Goal: Transaction & Acquisition: Purchase product/service

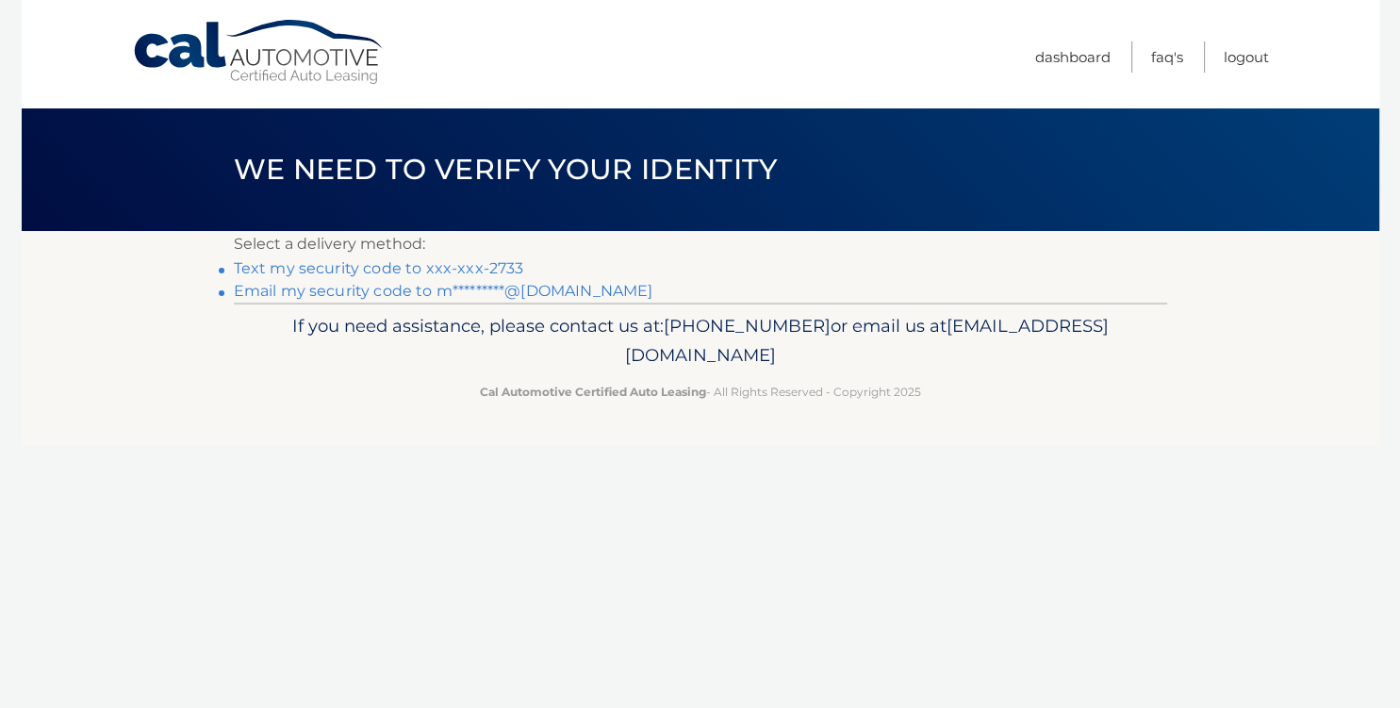
click at [462, 266] on link "Text my security code to xxx-xxx-2733" at bounding box center [379, 268] width 290 height 18
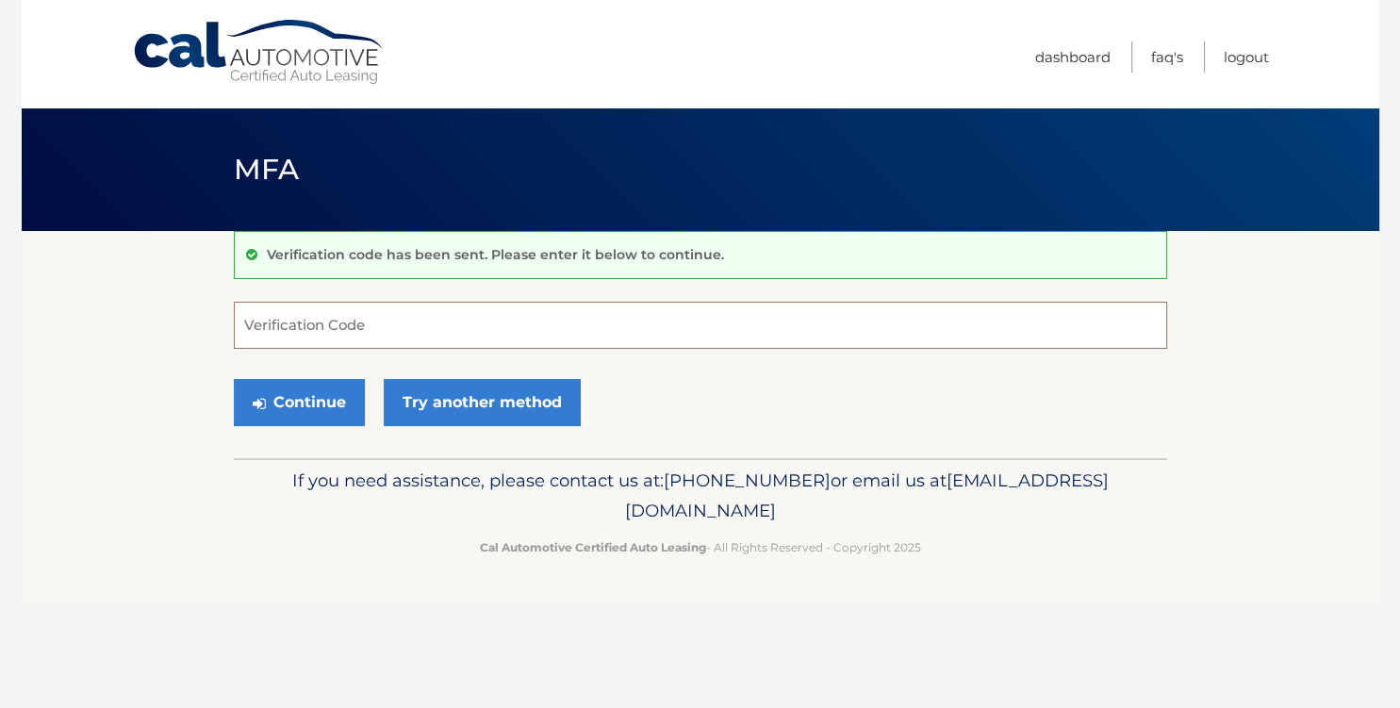
click at [435, 330] on input "Verification Code" at bounding box center [701, 325] width 934 height 47
type input "594090"
click at [234, 379] on button "Continue" at bounding box center [299, 402] width 131 height 47
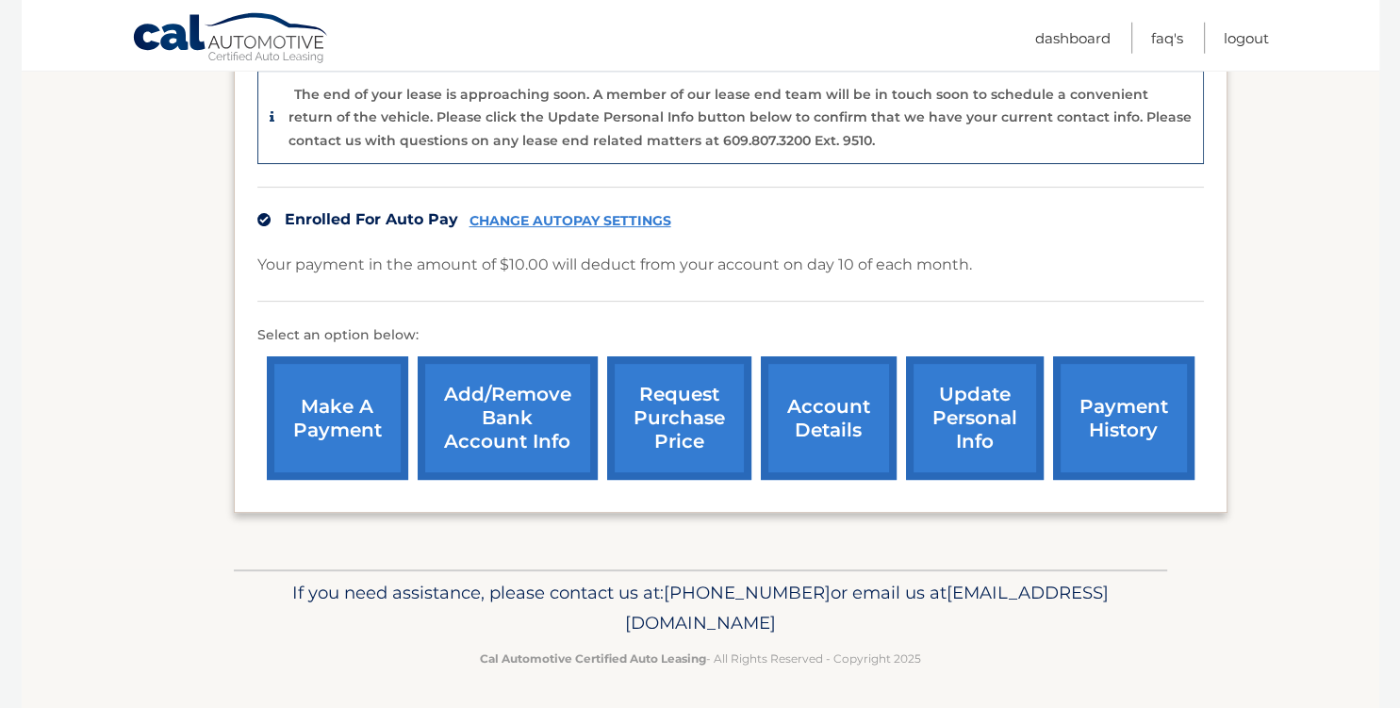
scroll to position [524, 0]
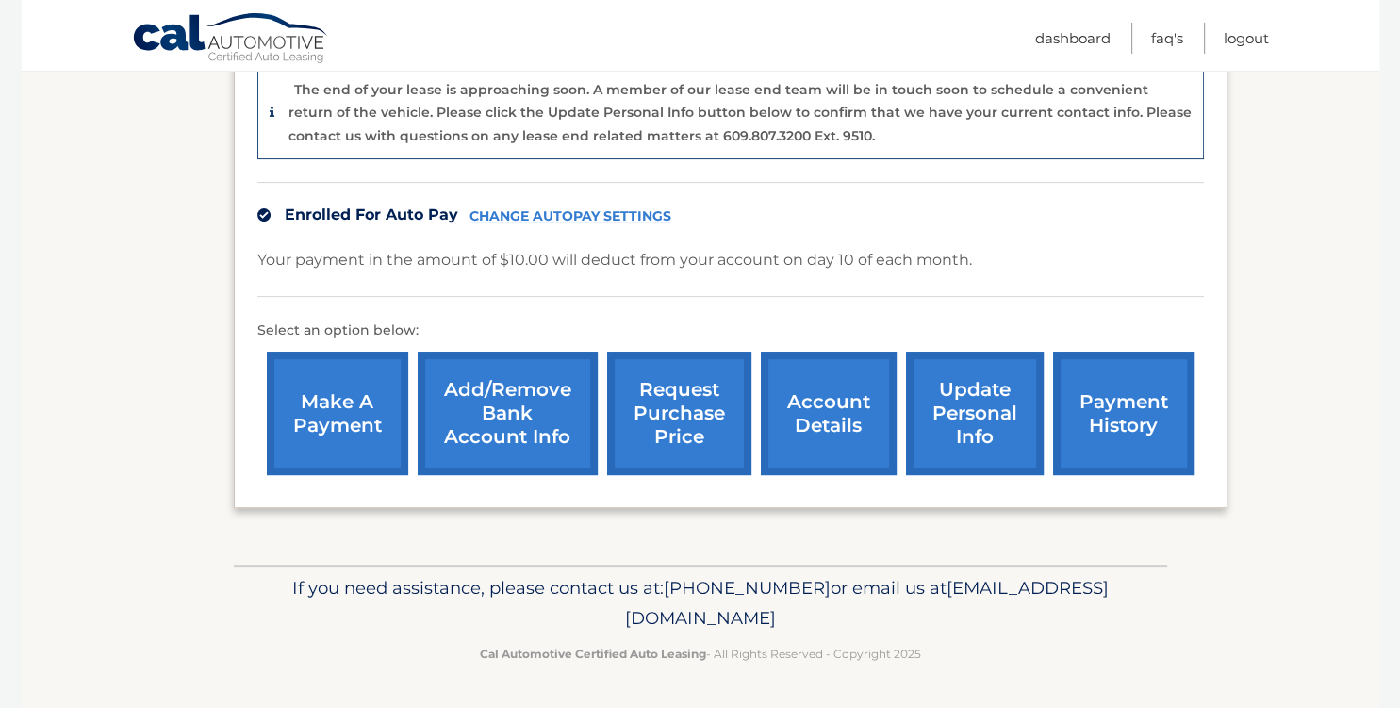
click at [323, 416] on link "make a payment" at bounding box center [337, 414] width 141 height 124
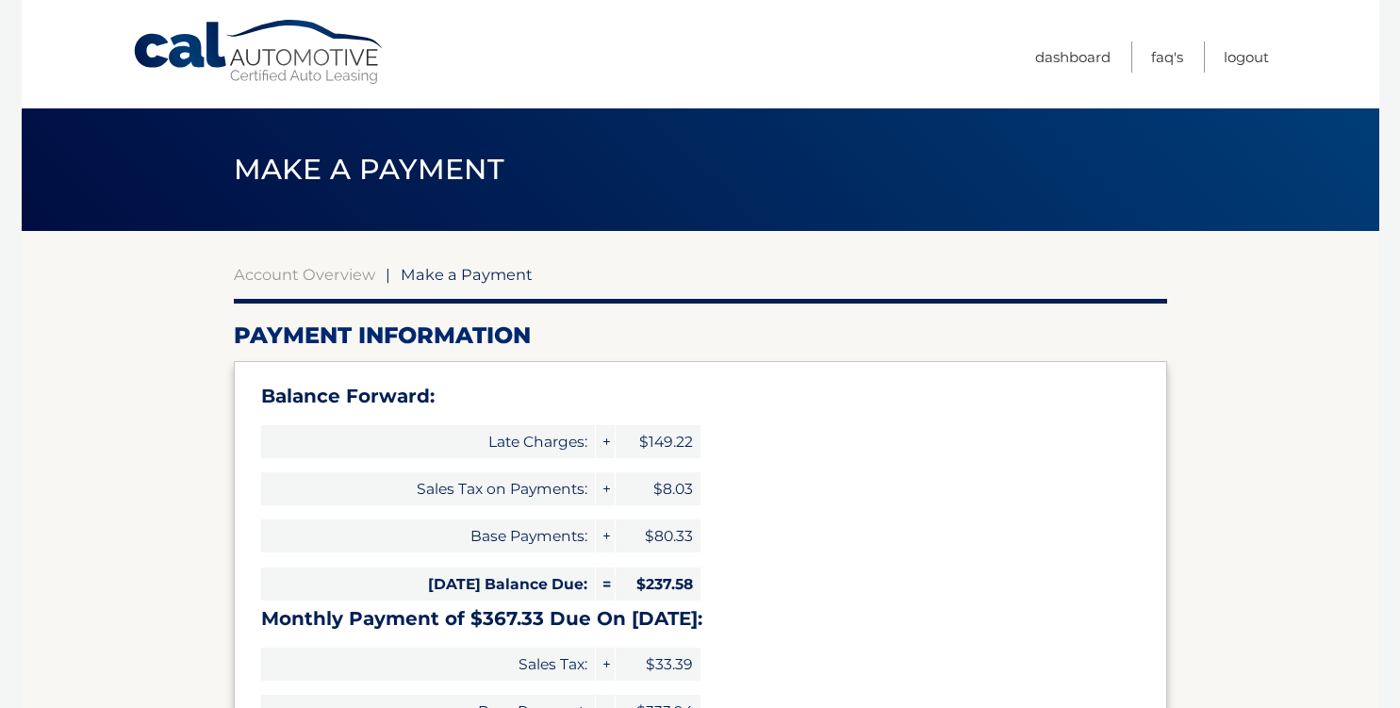
select select "NjM3ZTVlZGYtMGI3OC00NDk0LTg4OGItMWJkZDYwYWZhYmNj"
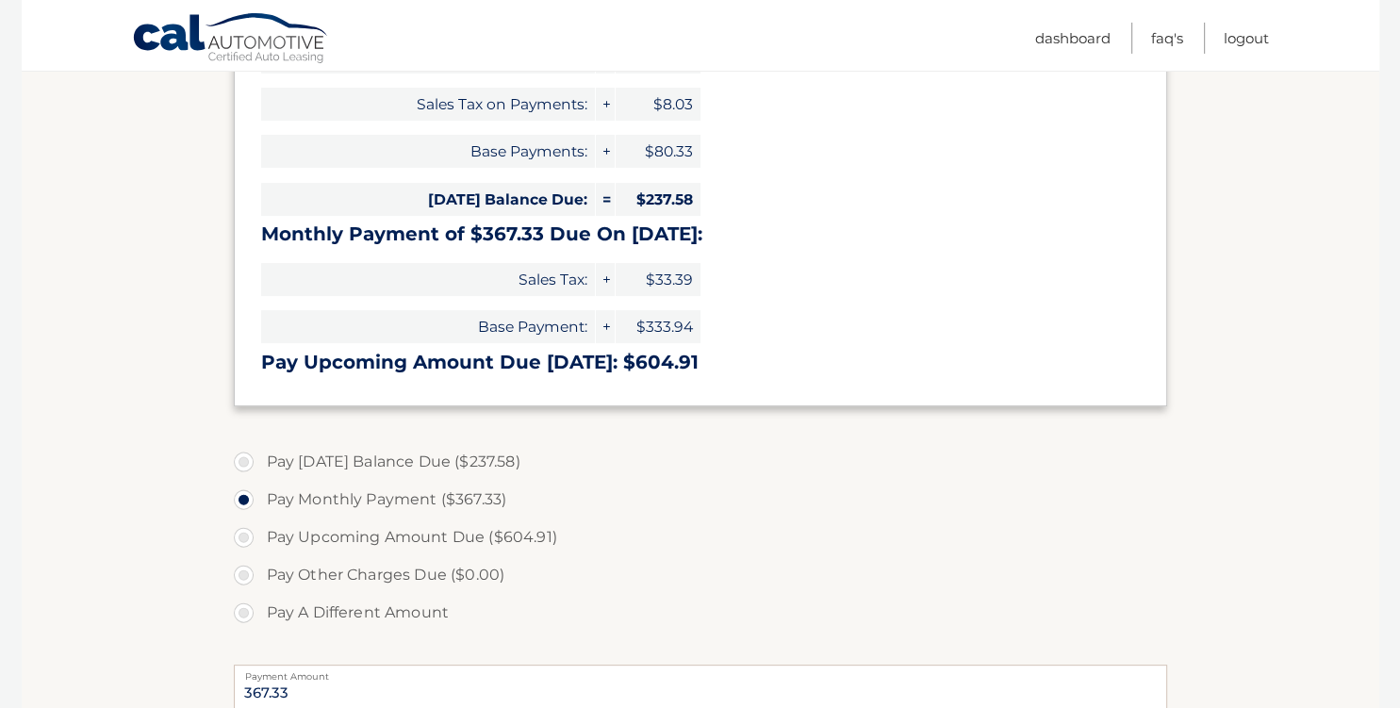
scroll to position [387, 0]
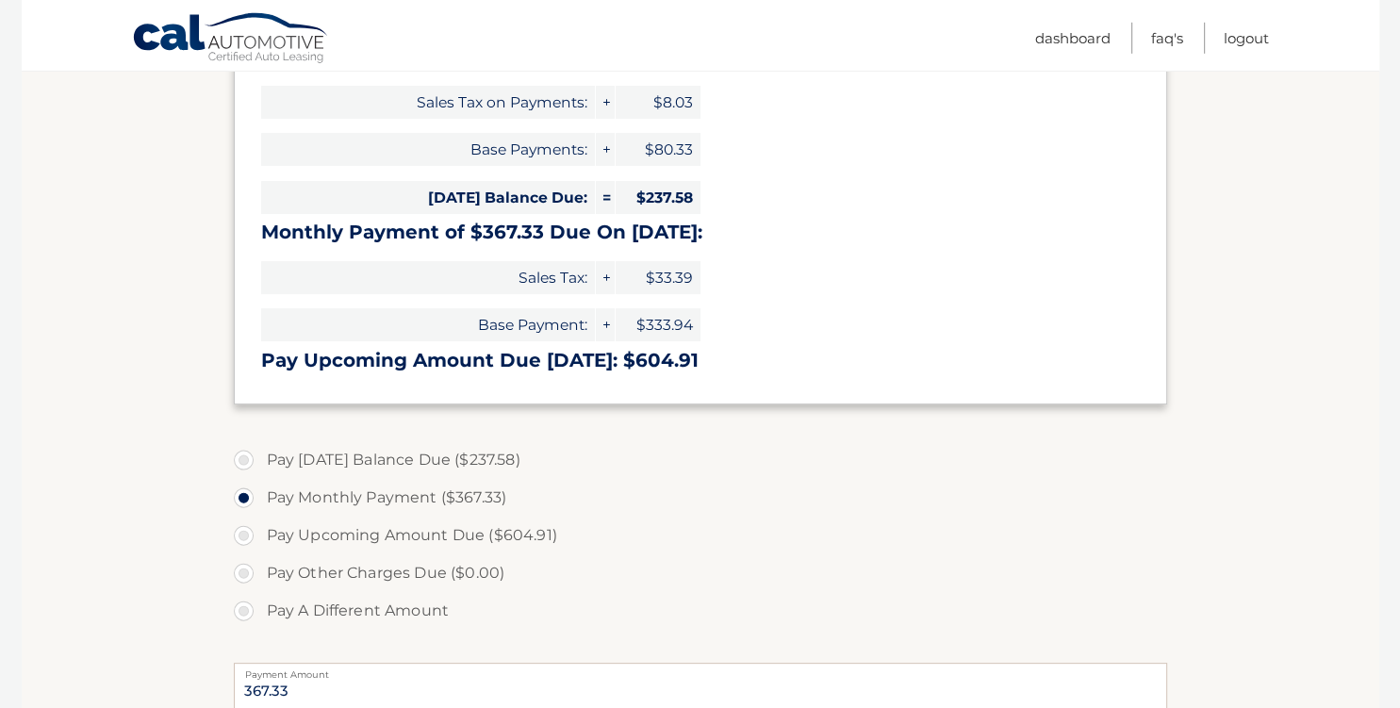
click at [243, 609] on label "Pay A Different Amount" at bounding box center [701, 611] width 934 height 38
click at [243, 609] on input "Pay A Different Amount" at bounding box center [250, 607] width 19 height 30
radio input "true"
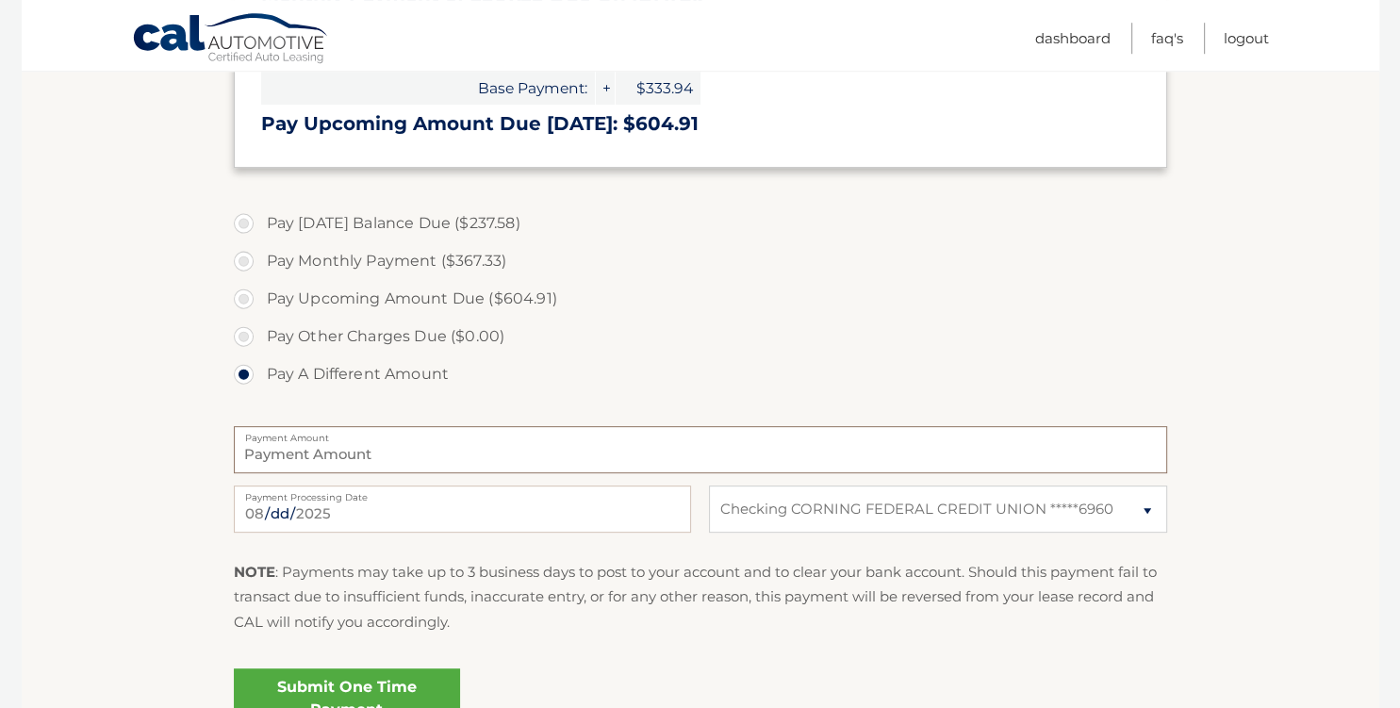
scroll to position [630, 0]
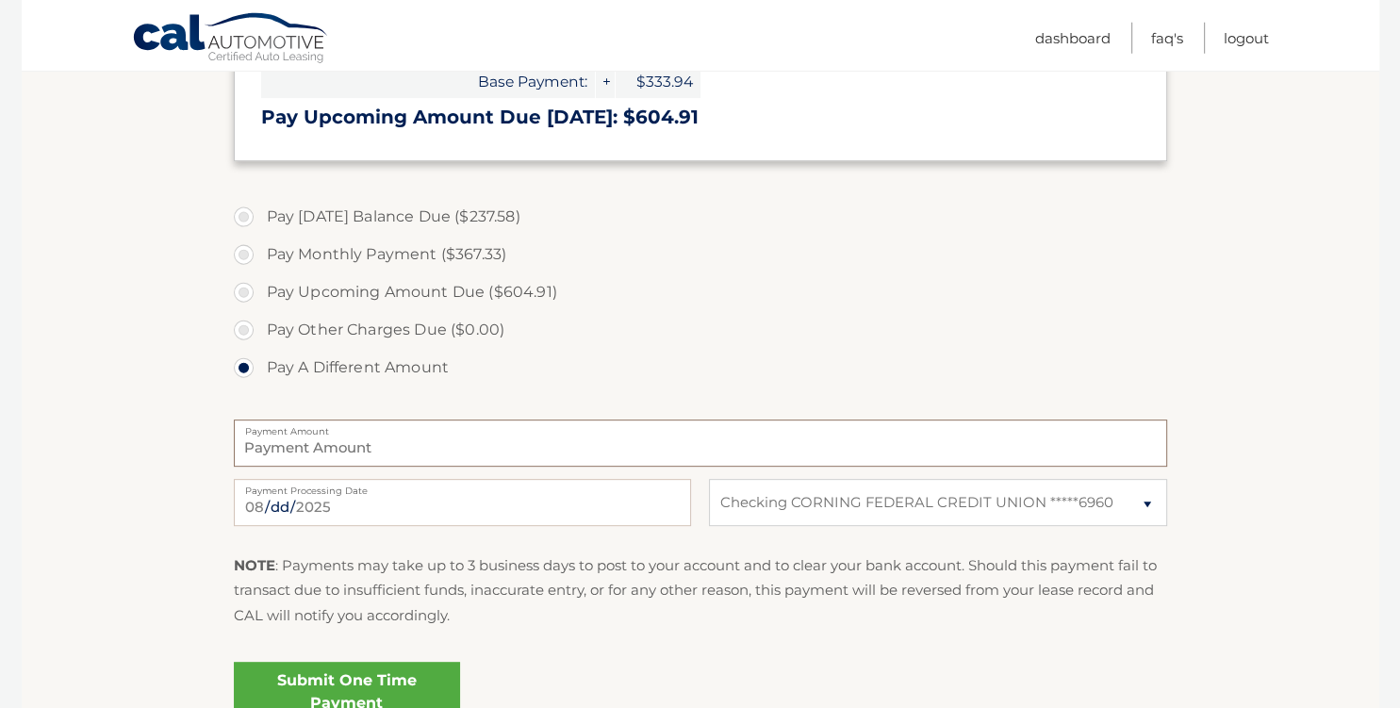
click at [401, 453] on input "Payment Amount" at bounding box center [701, 443] width 934 height 47
type input "400.00"
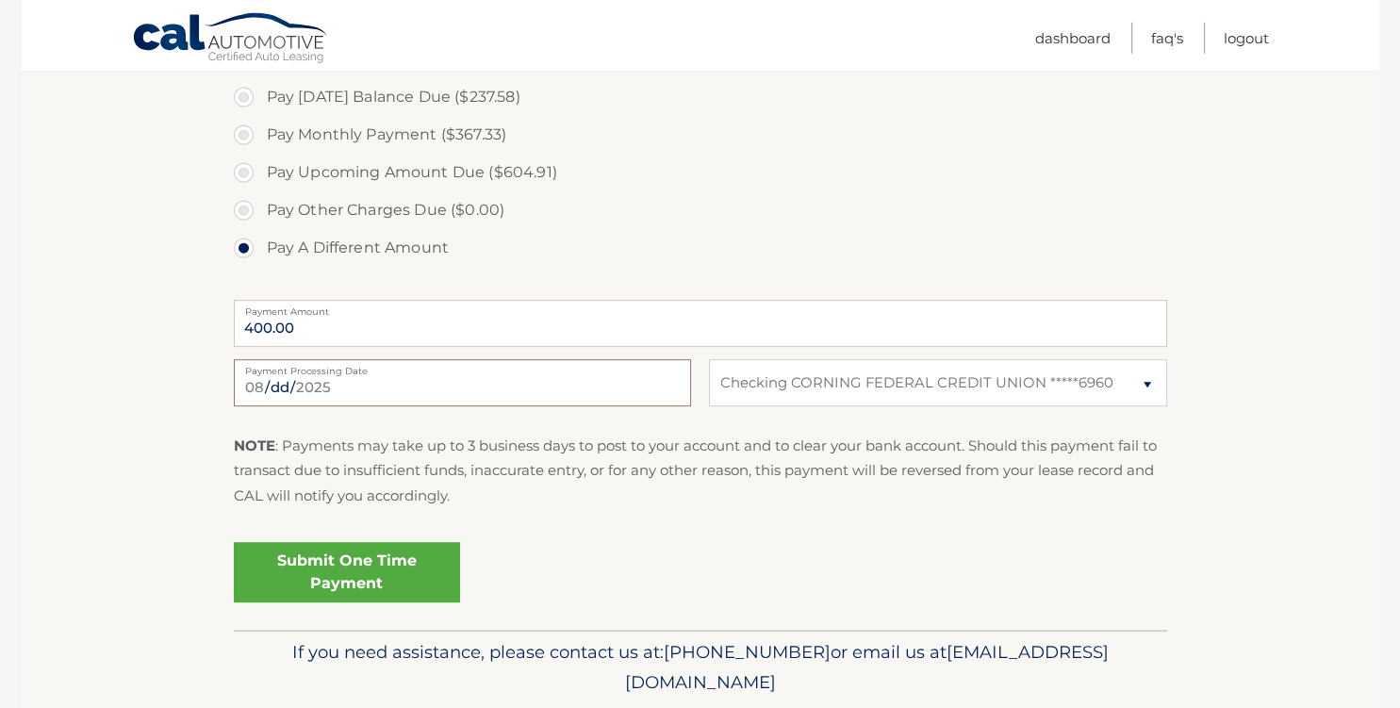
scroll to position [813, 0]
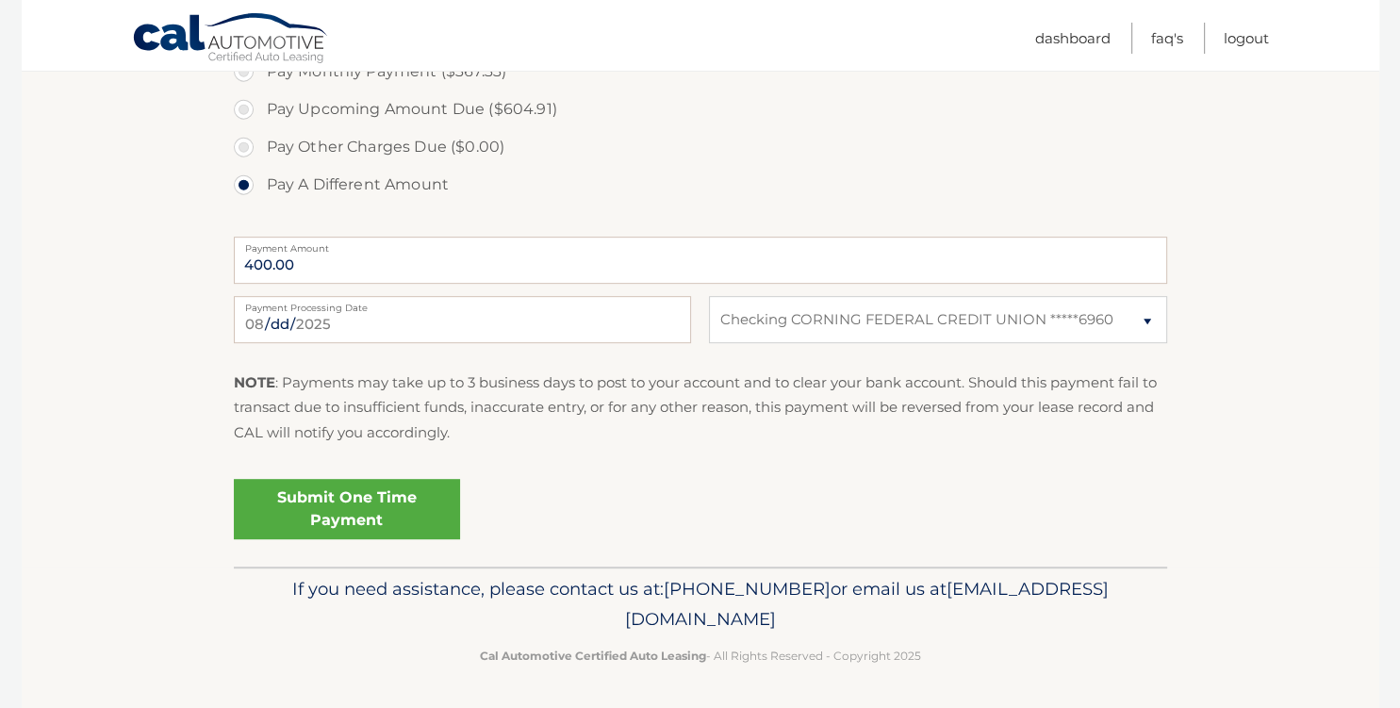
click at [389, 511] on link "Submit One Time Payment" at bounding box center [347, 509] width 226 height 60
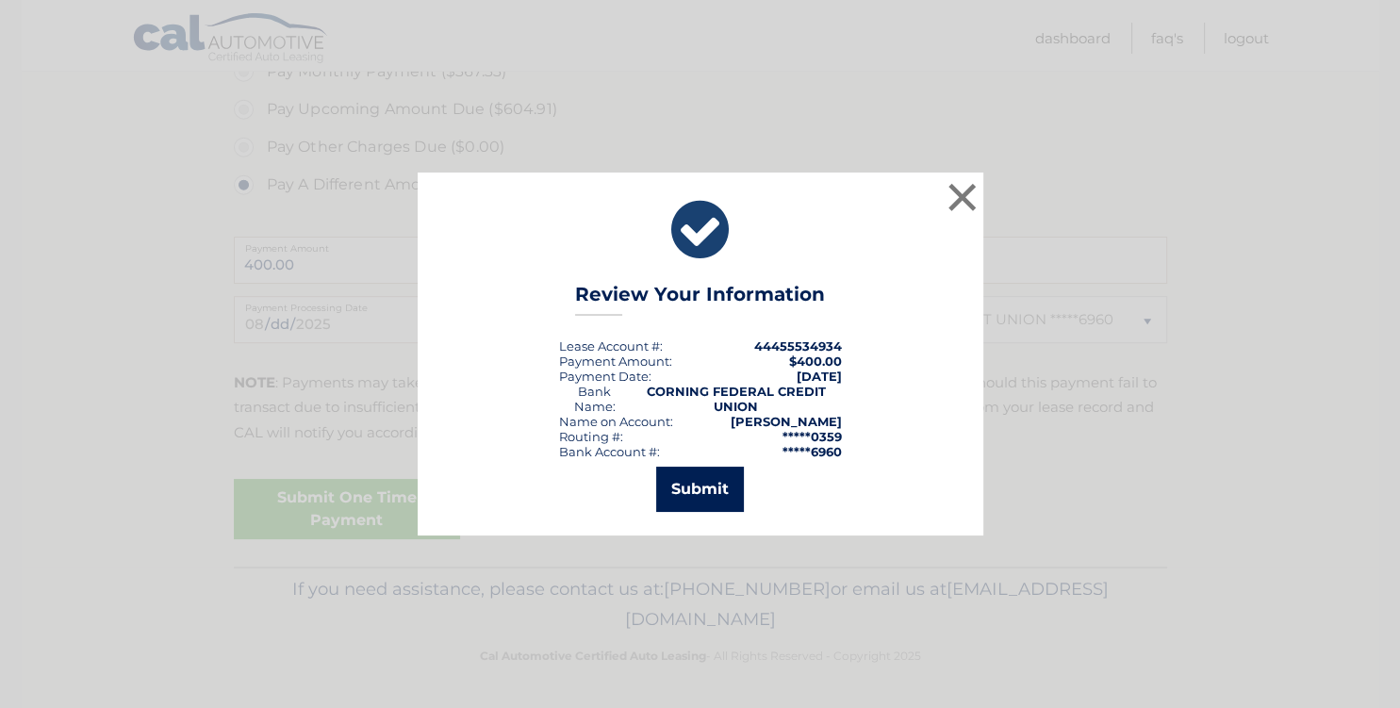
click at [695, 492] on button "Submit" at bounding box center [700, 489] width 88 height 45
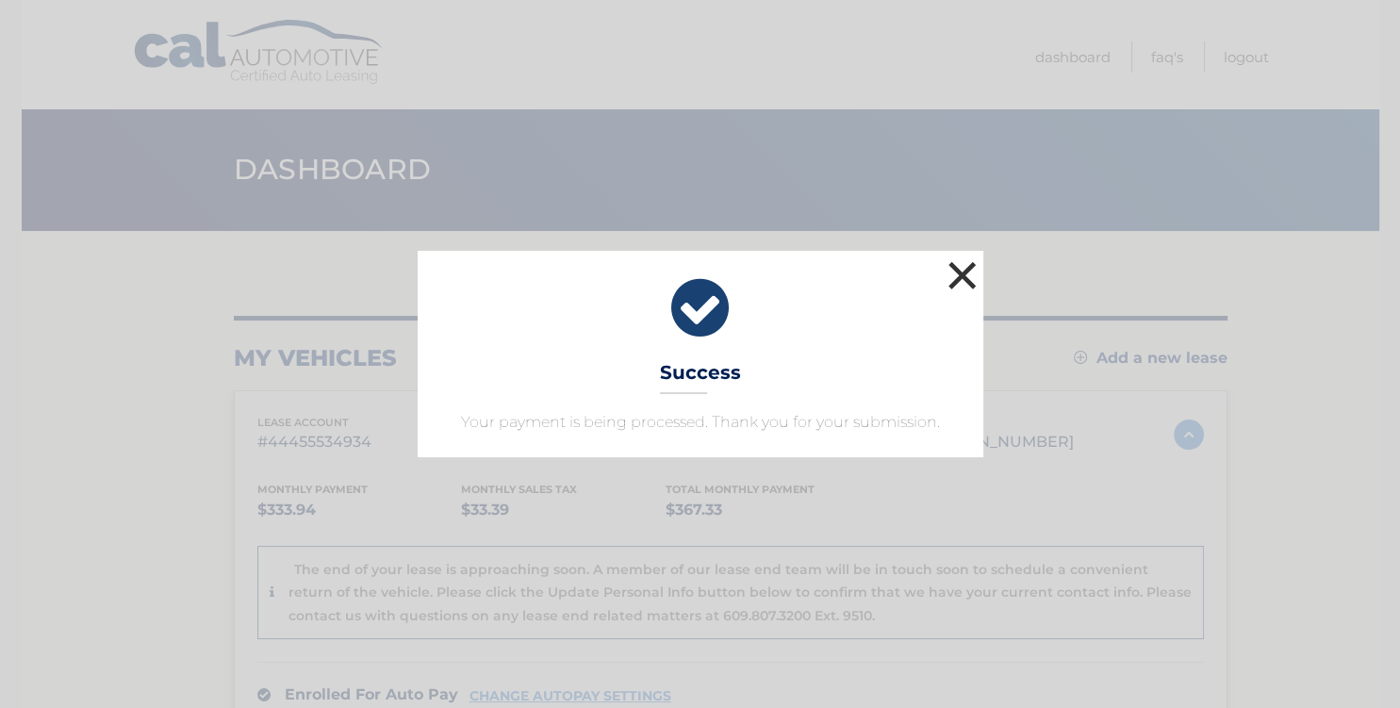
click at [965, 273] on button "×" at bounding box center [963, 275] width 38 height 38
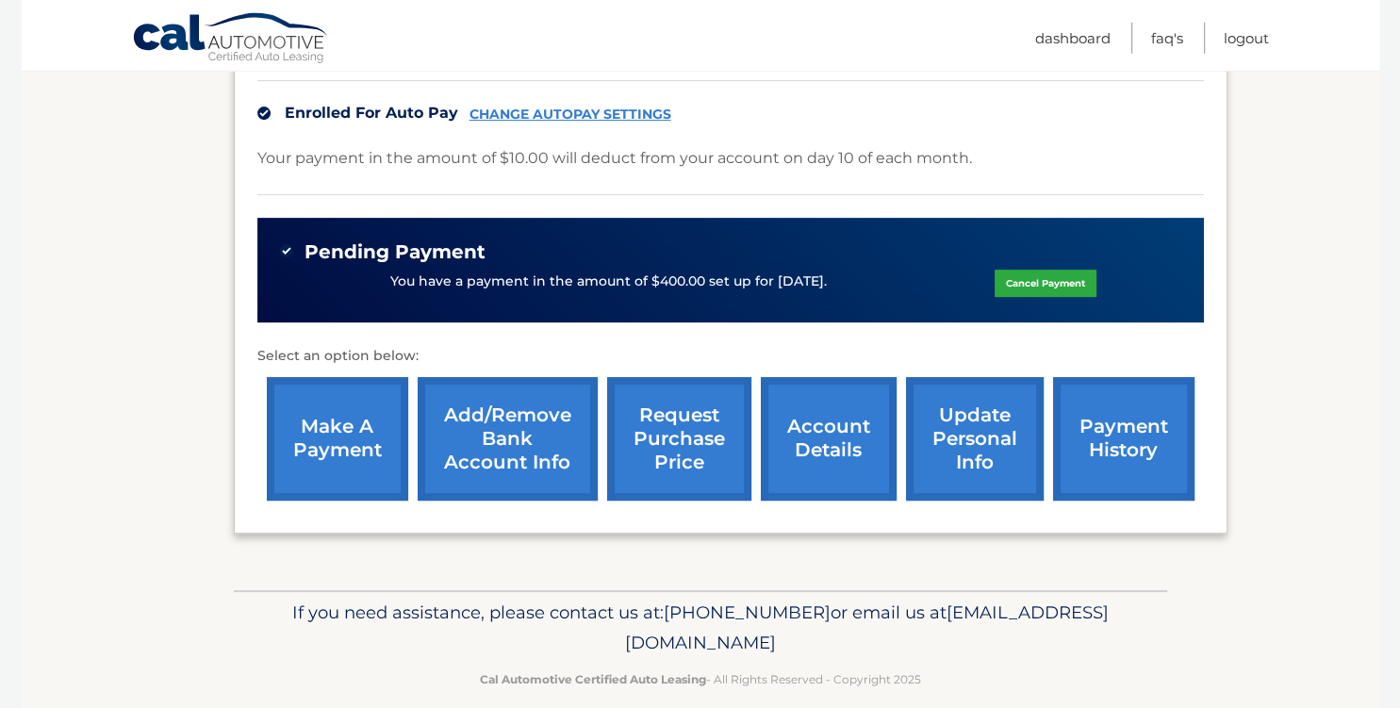
scroll to position [652, 0]
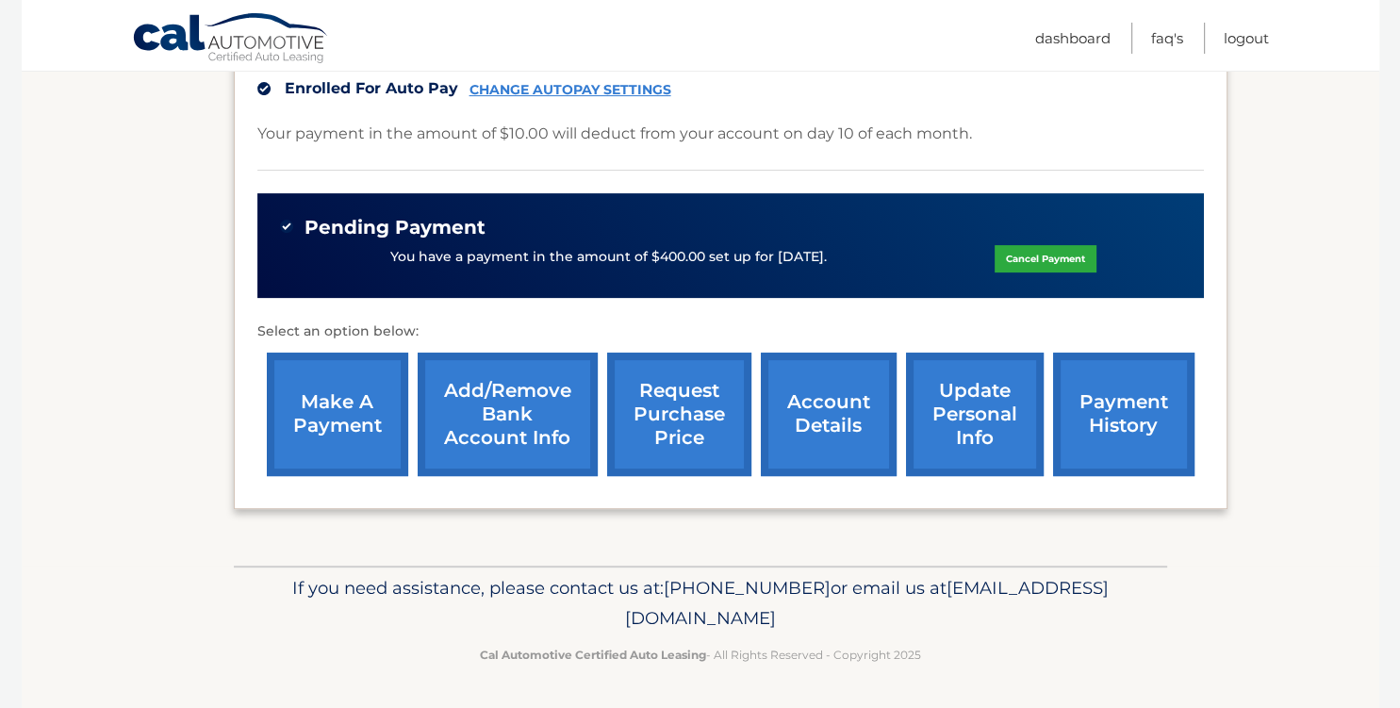
click at [634, 370] on link "request purchase price" at bounding box center [679, 415] width 144 height 124
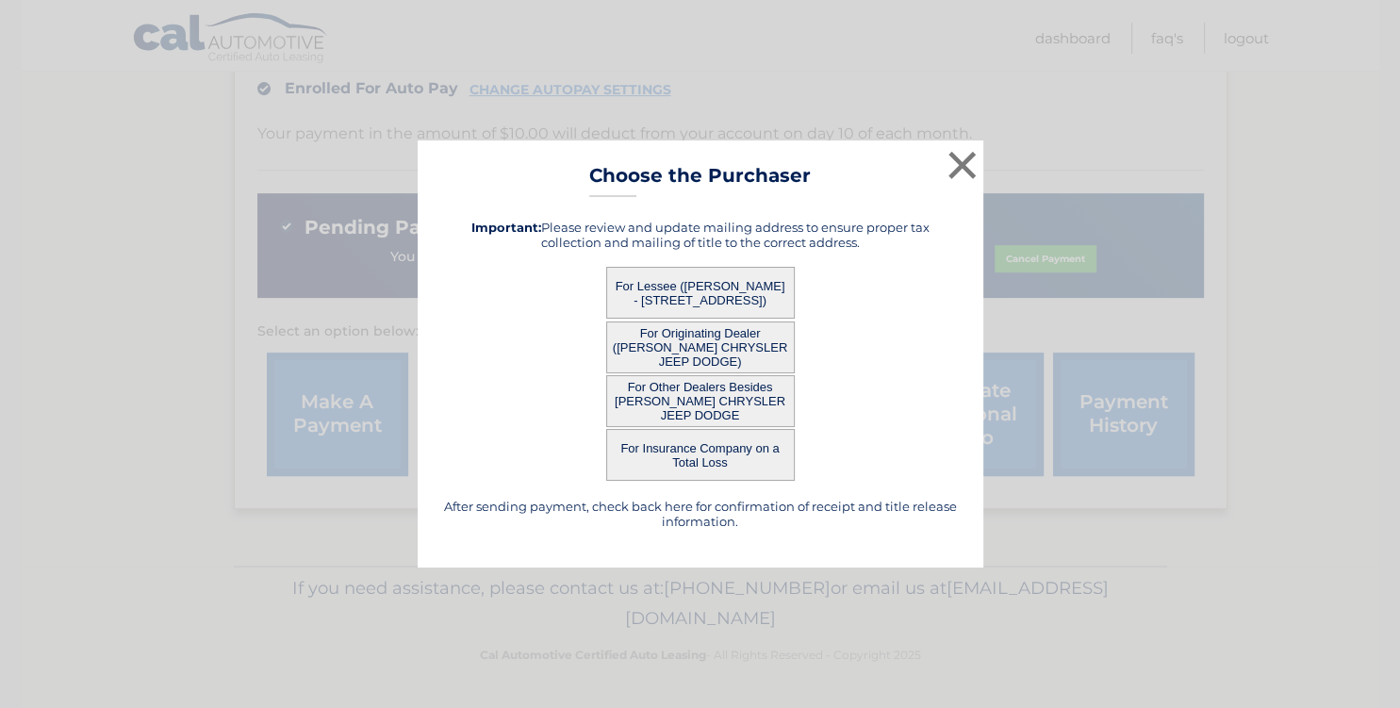
click at [679, 285] on button "For Lessee (LAURA HARPER - 505 MADISON DR, , GIBSONIA, PA 15044)" at bounding box center [700, 293] width 189 height 52
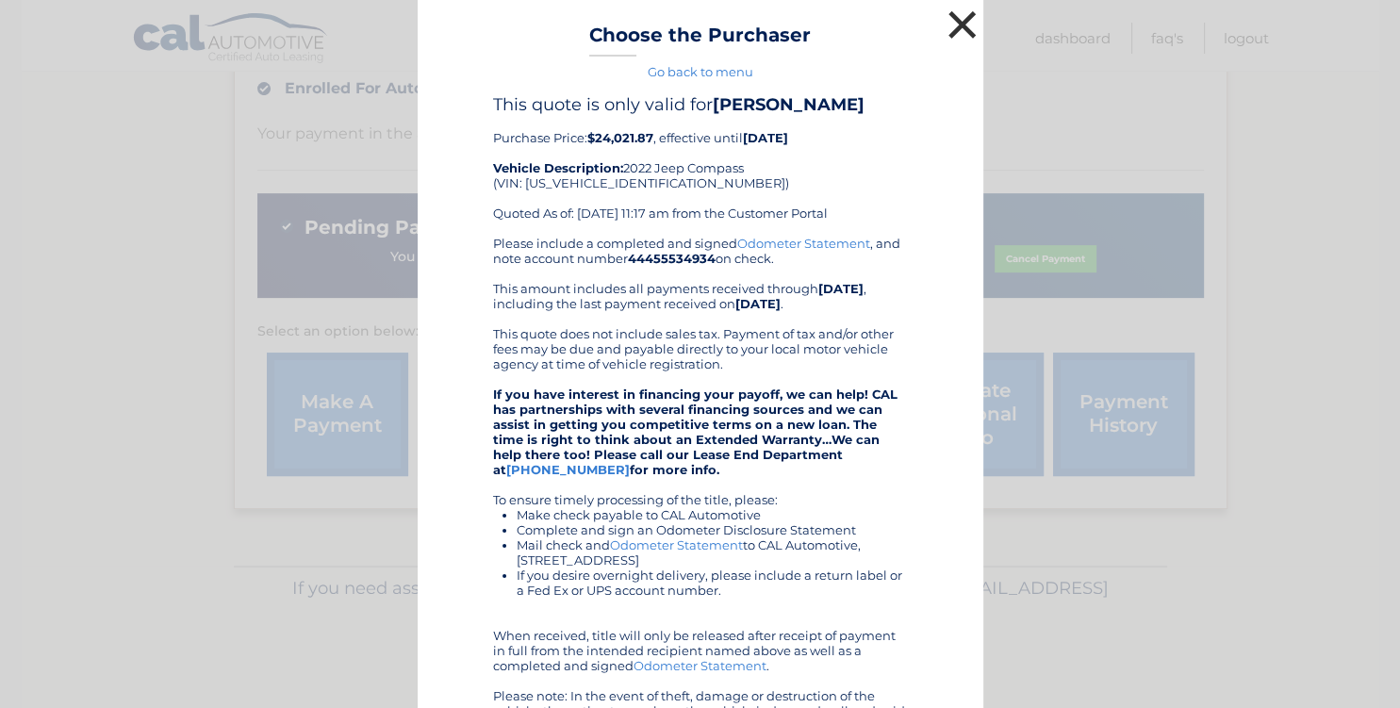
click at [960, 25] on button "×" at bounding box center [963, 25] width 38 height 38
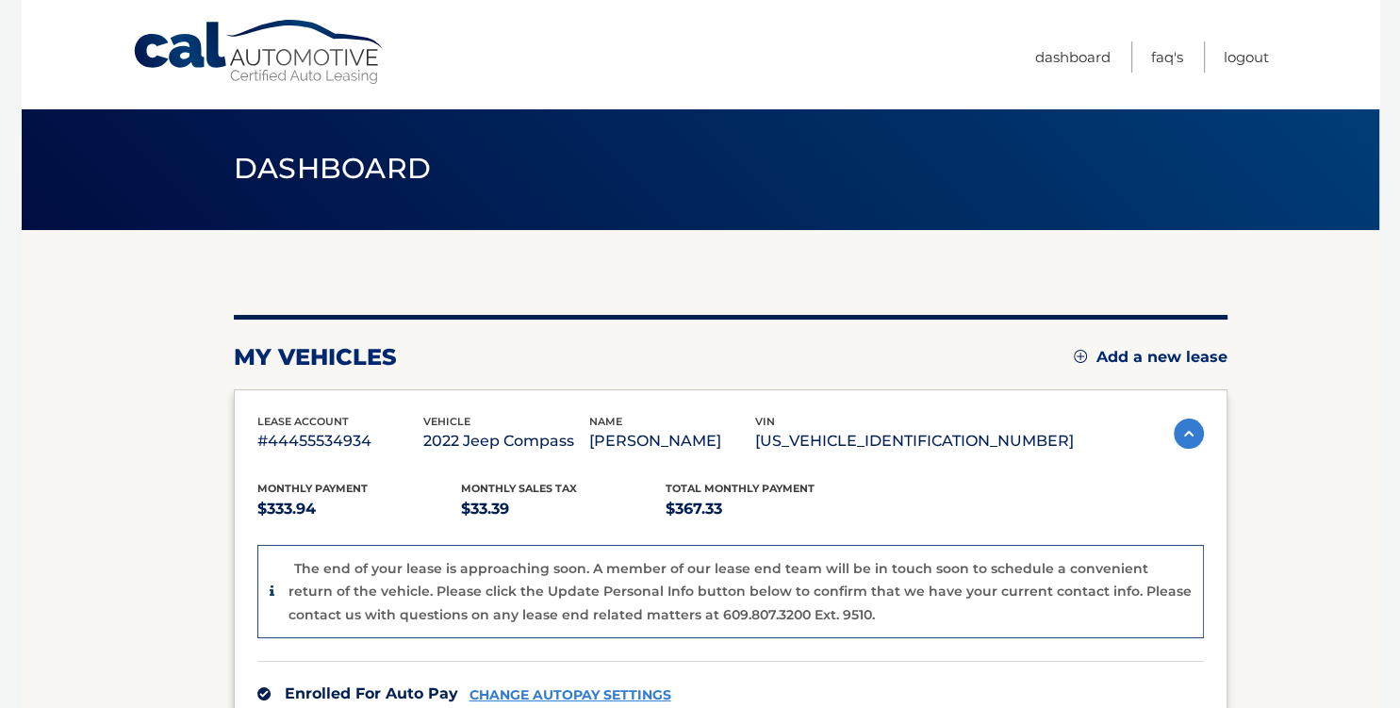
scroll to position [0, 0]
